Goal: Task Accomplishment & Management: Use online tool/utility

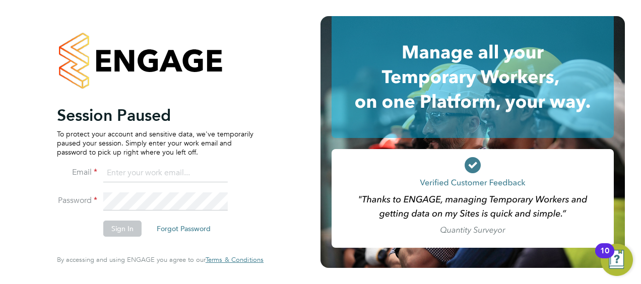
type input "tony.kavanagh@vistry.co.uk"
click at [251, 220] on li "Password" at bounding box center [155, 206] width 197 height 28
click at [133, 229] on button "Sign In" at bounding box center [122, 229] width 38 height 16
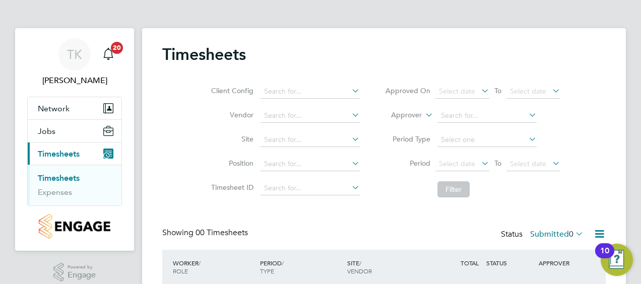
click at [67, 176] on link "Timesheets" at bounding box center [59, 178] width 42 height 10
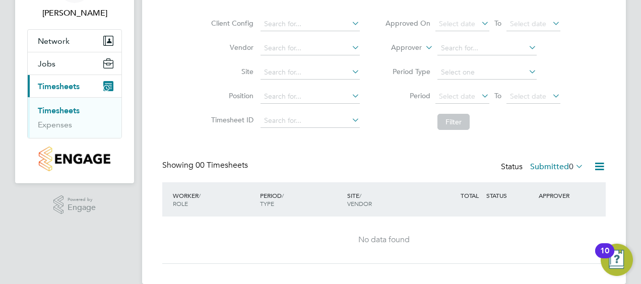
scroll to position [83, 0]
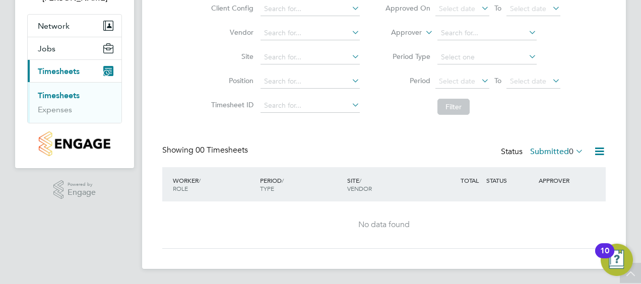
click at [573, 151] on icon at bounding box center [573, 151] width 0 height 14
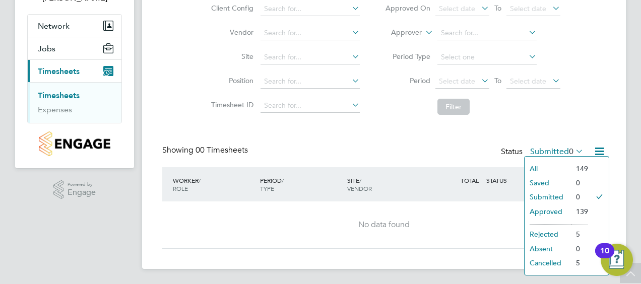
click at [533, 165] on li "All" at bounding box center [548, 169] width 46 height 14
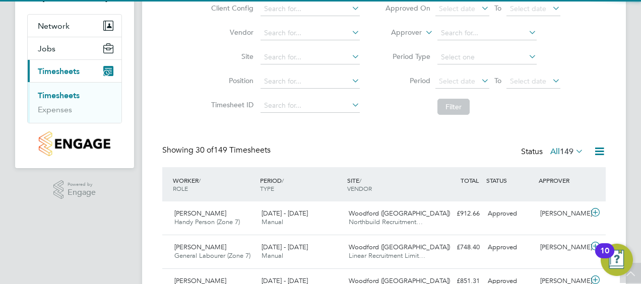
scroll to position [0, 0]
